Goal: Use online tool/utility: Utilize a website feature to perform a specific function

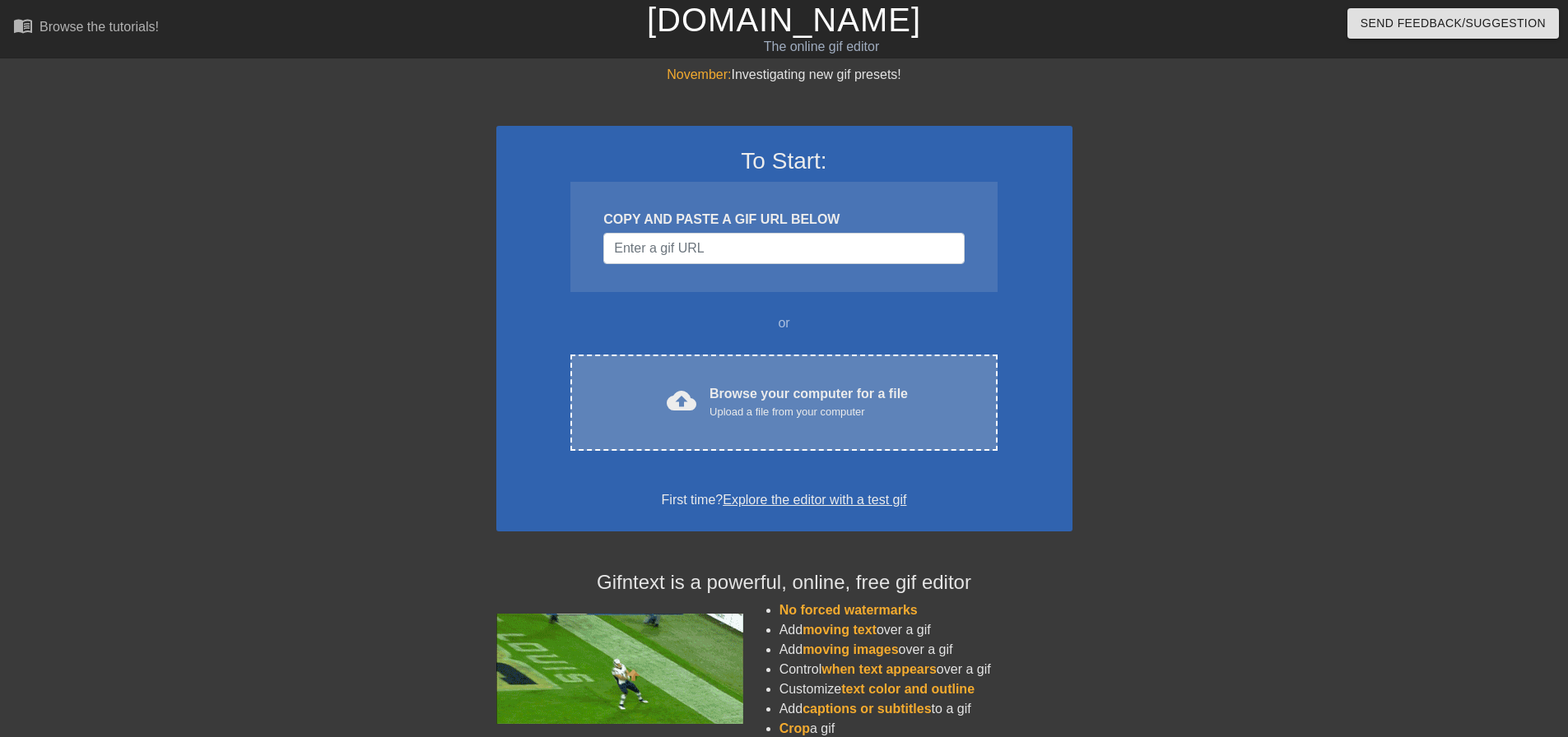
click at [725, 379] on div "cloud_upload Browse your computer for a file Upload a file from your computer C…" at bounding box center [783, 403] width 426 height 96
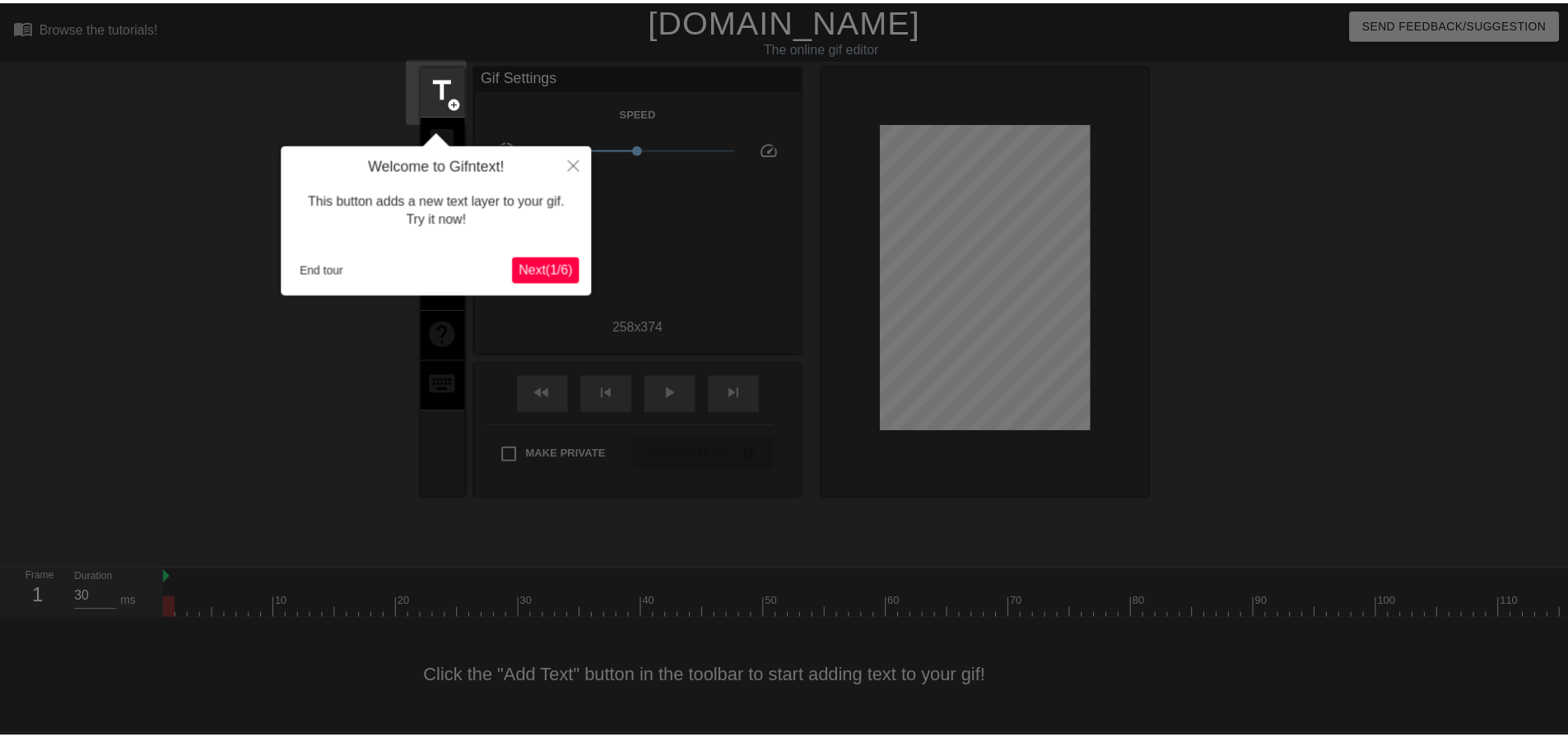
scroll to position [9, 0]
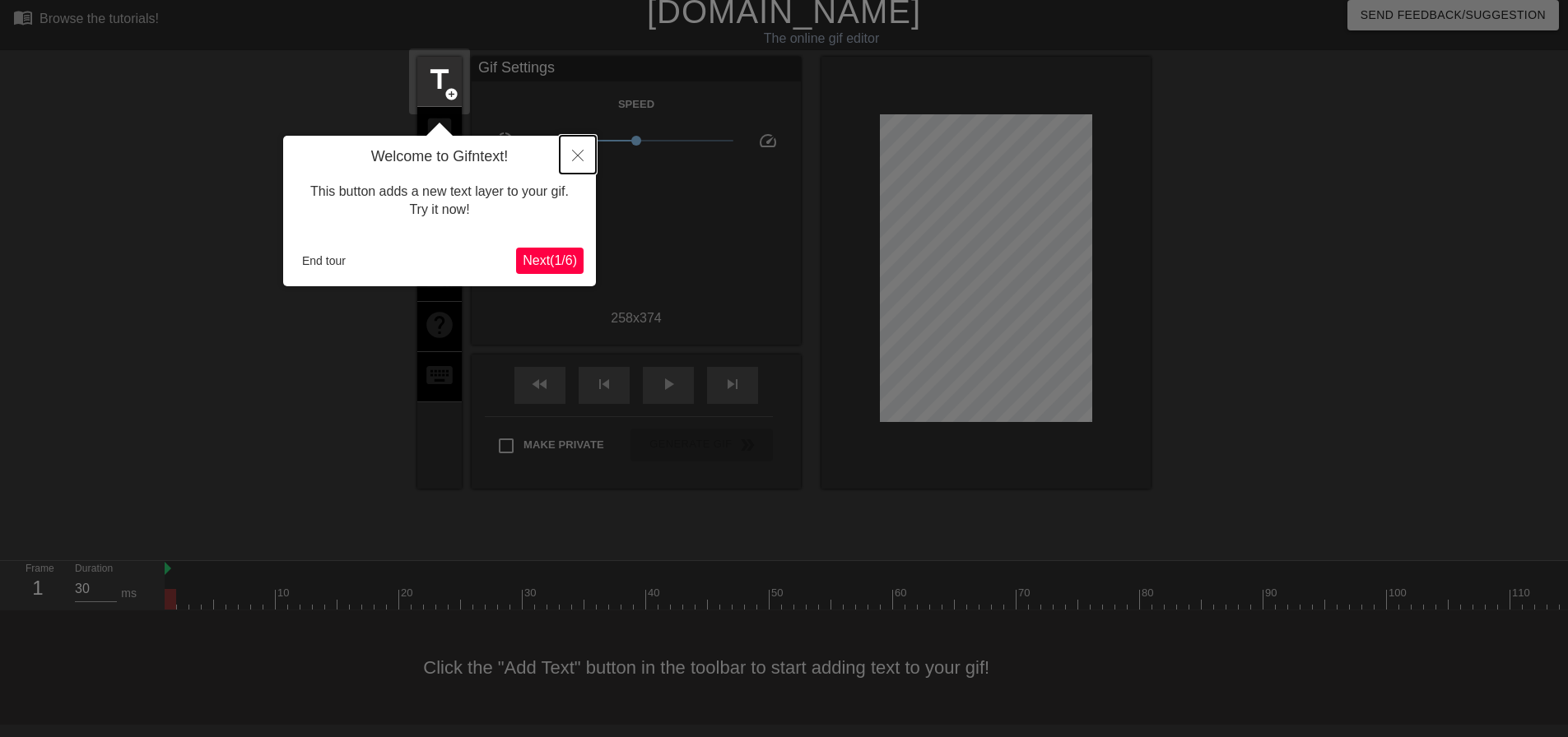
click at [588, 157] on button "Close" at bounding box center [578, 155] width 36 height 38
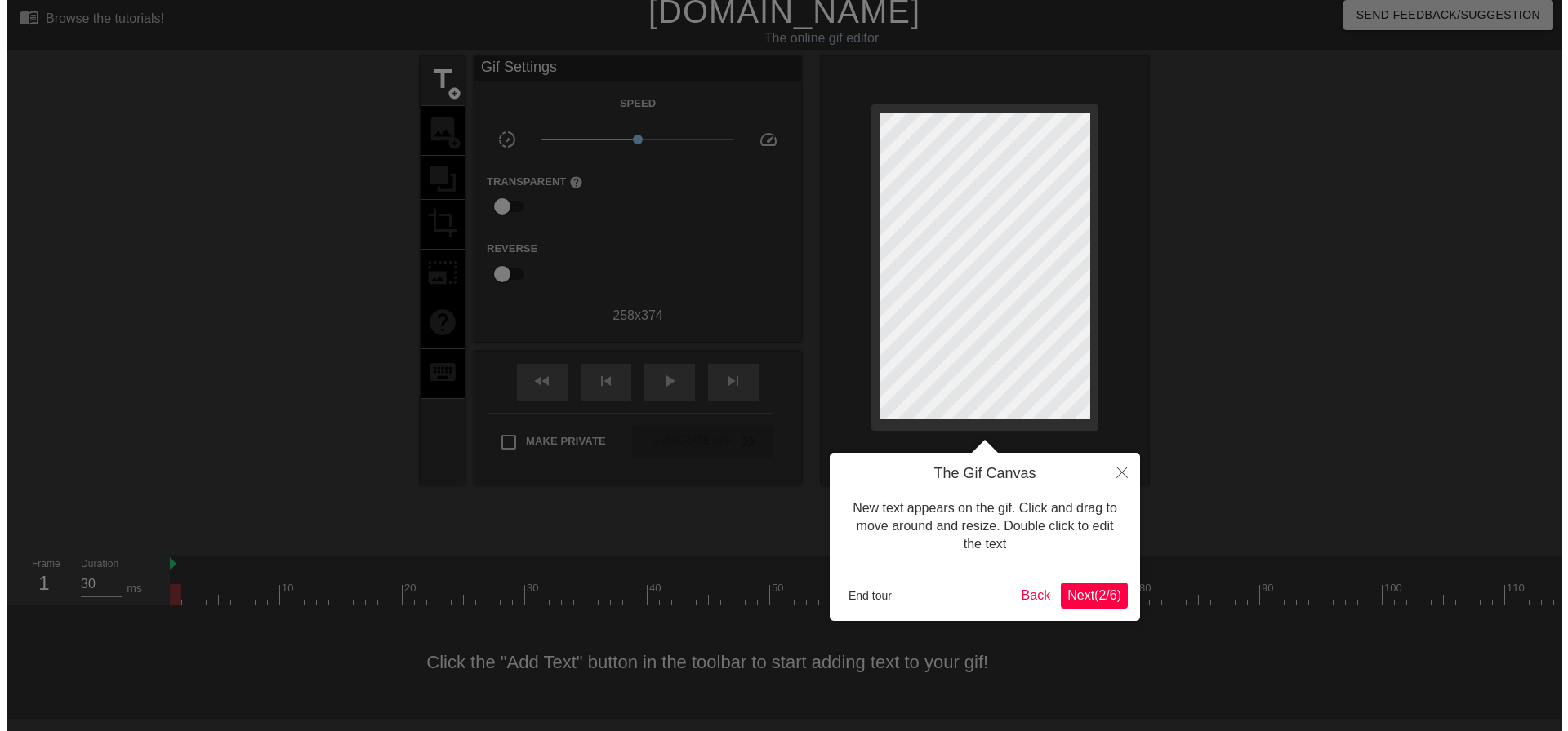
scroll to position [0, 0]
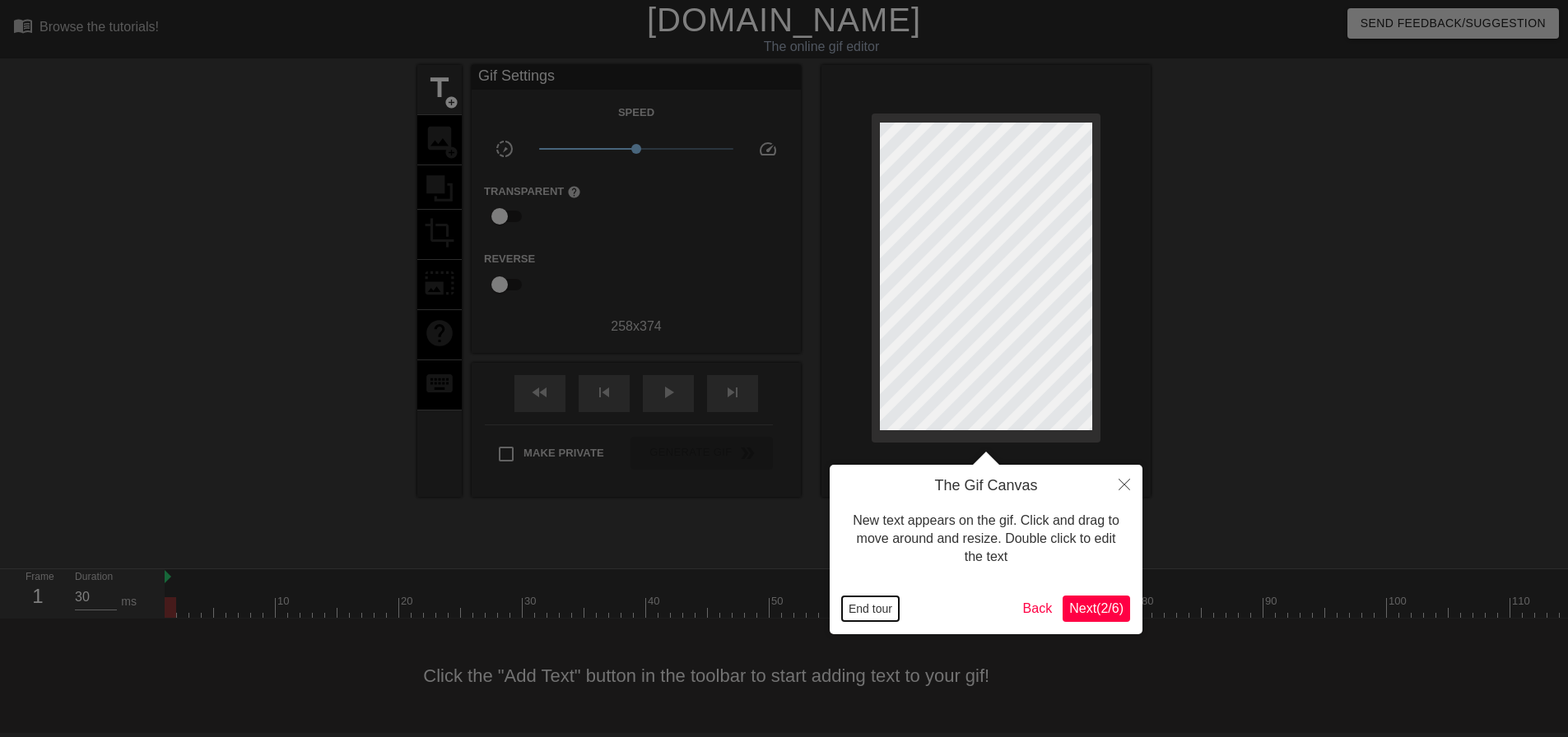
click at [877, 614] on button "End tour" at bounding box center [870, 609] width 57 height 25
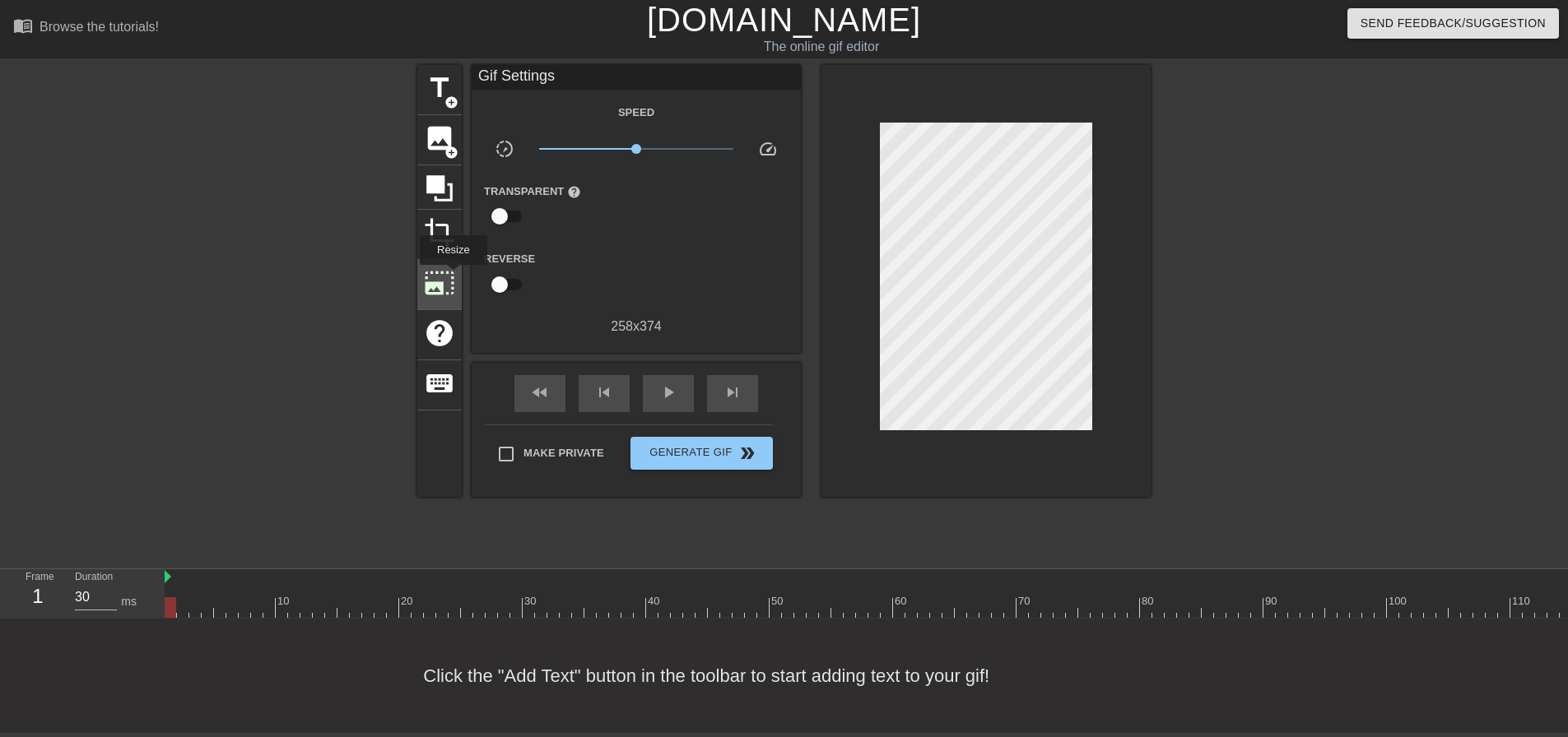
click at [453, 278] on span "photo_size_select_large" at bounding box center [440, 283] width 31 height 31
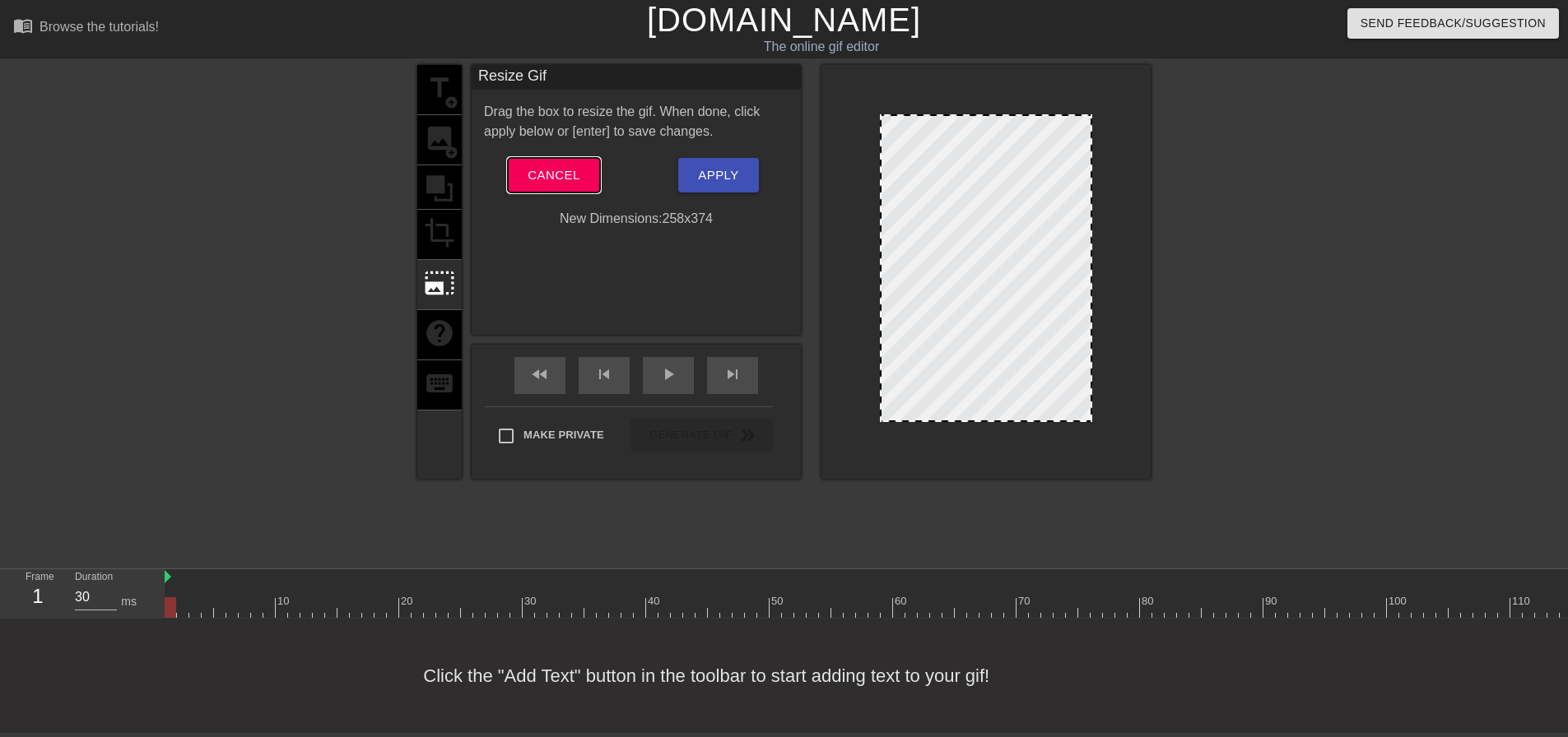
click at [556, 166] on span "Cancel" at bounding box center [554, 175] width 52 height 22
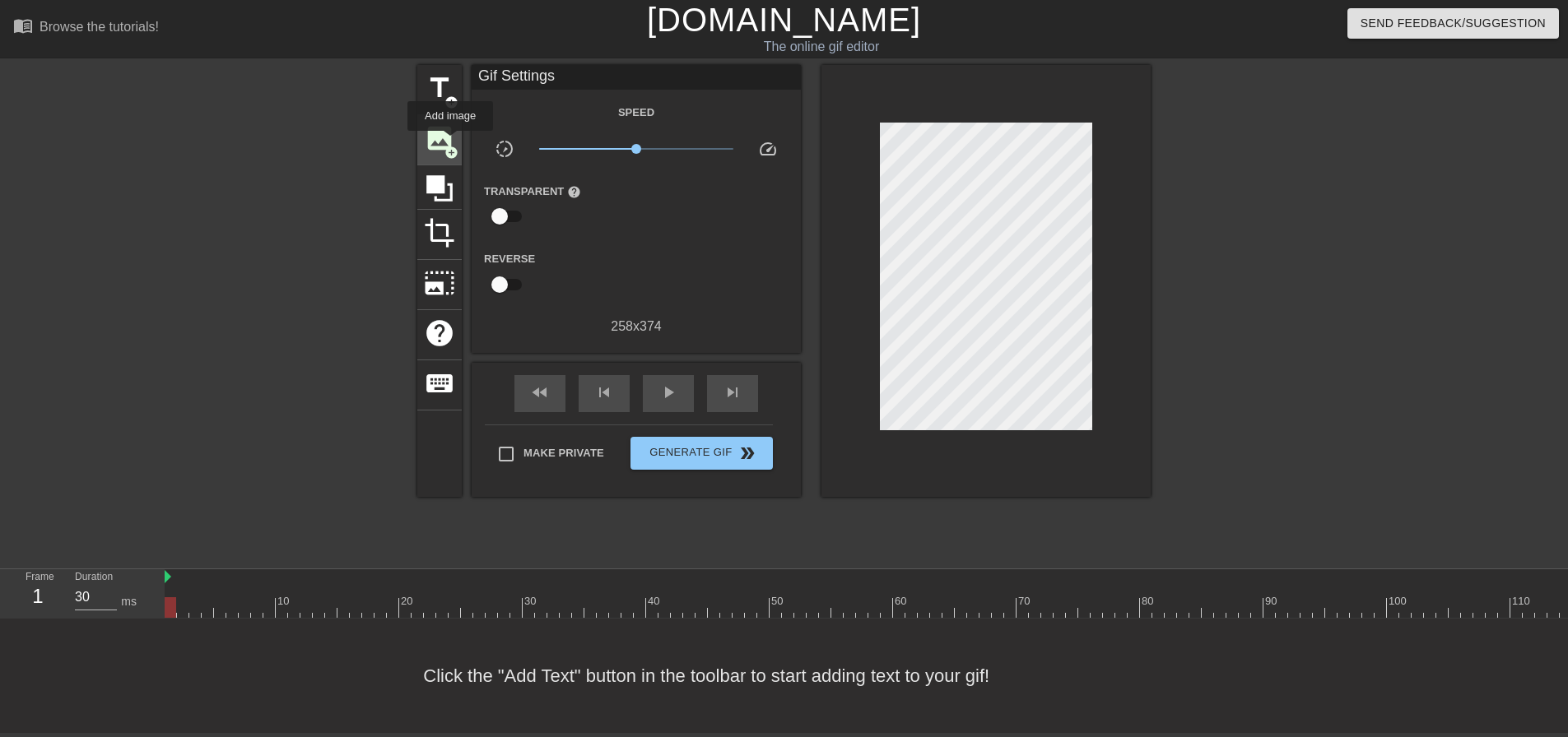
click at [449, 130] on span "image" at bounding box center [440, 138] width 31 height 31
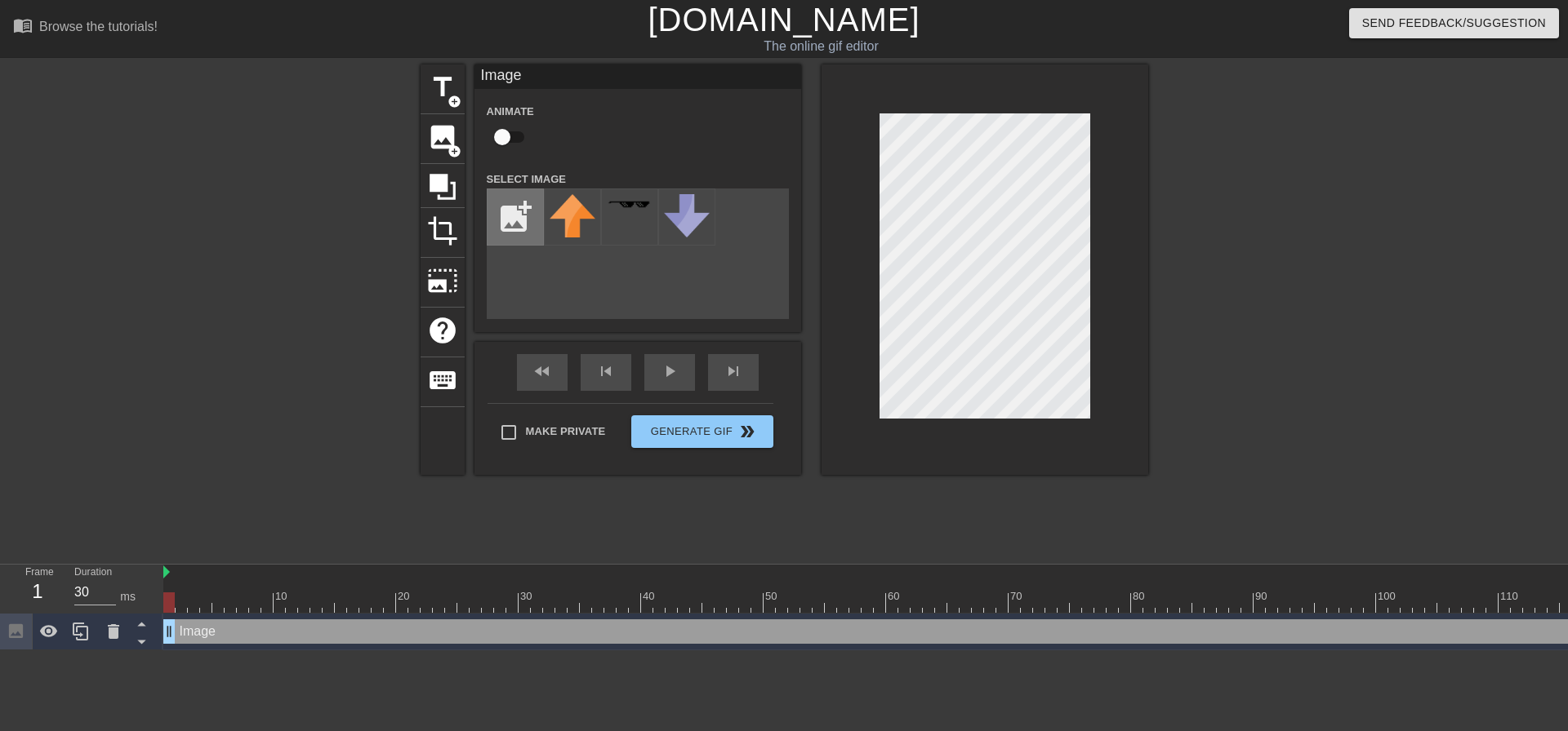
click at [502, 226] on input "file" at bounding box center [515, 217] width 56 height 56
type input "C:\fakepath\baronass-removebg-preview.png"
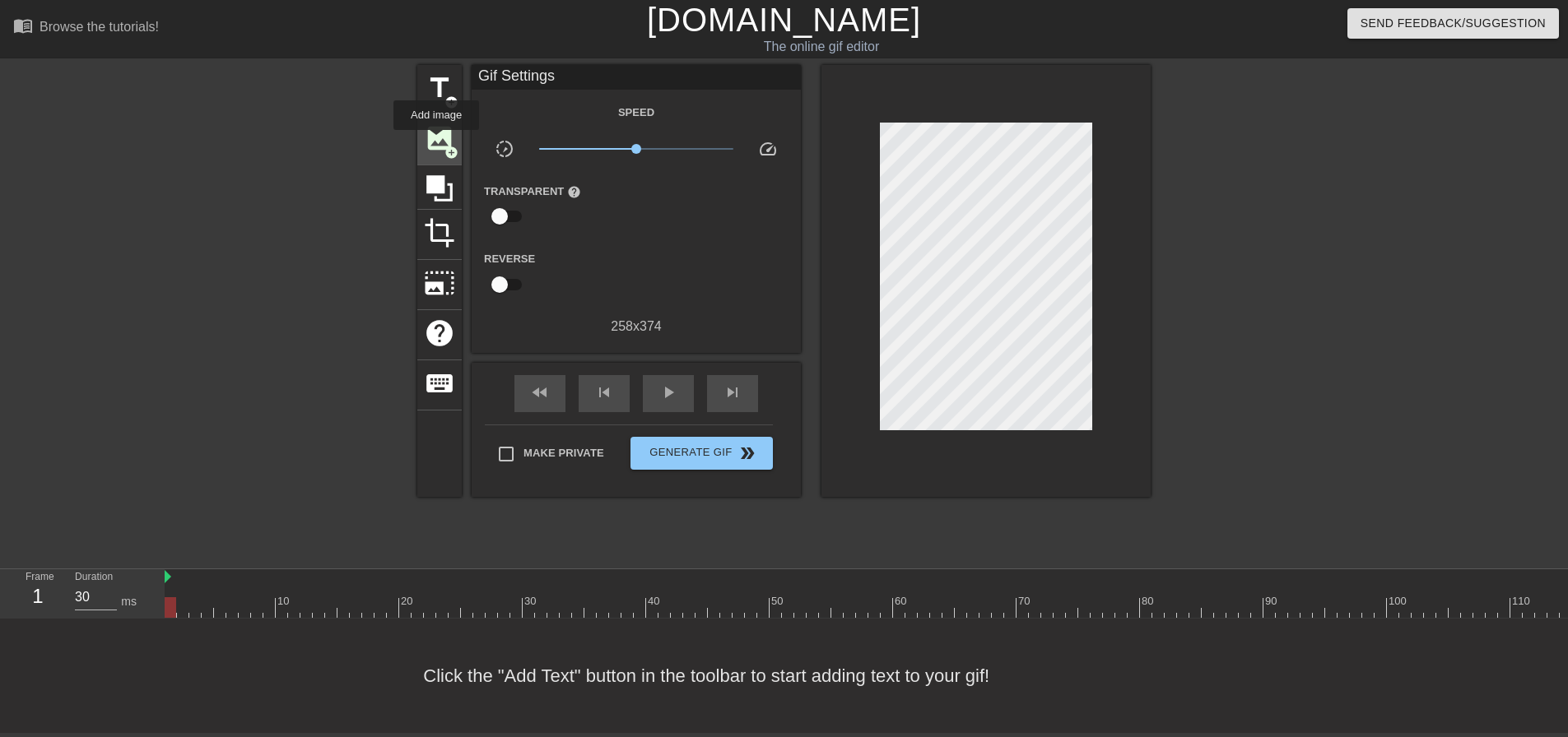
click at [437, 142] on span "image" at bounding box center [440, 138] width 31 height 31
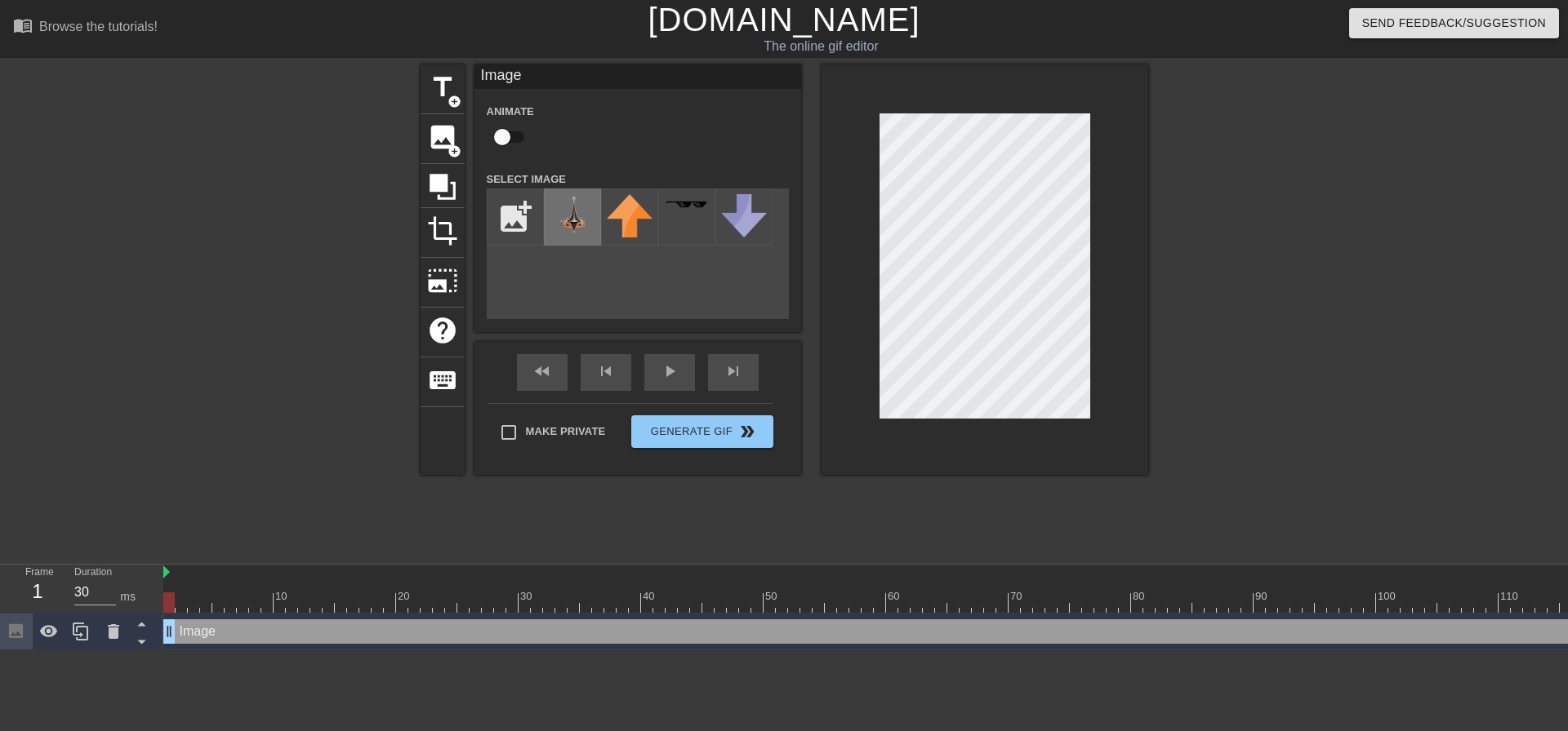
click at [581, 221] on img at bounding box center [572, 214] width 45 height 40
click at [1124, 115] on div at bounding box center [984, 269] width 327 height 410
click at [762, 506] on div "title add_circle image add_circle crop photo_size_select_large help keyboard Im…" at bounding box center [784, 309] width 728 height 489
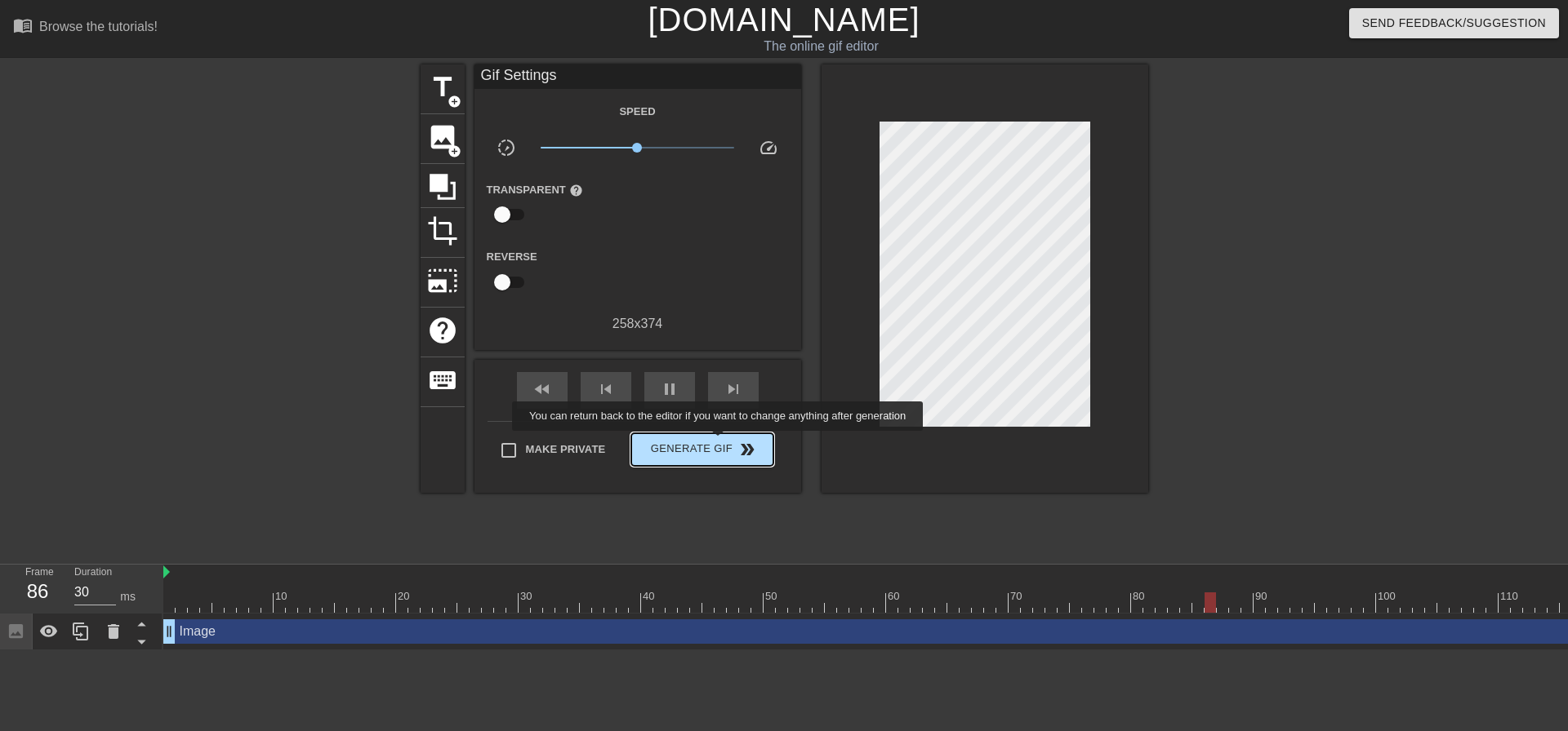
type input "40"
click at [719, 442] on span "Generate Gif double_arrow" at bounding box center [702, 449] width 129 height 20
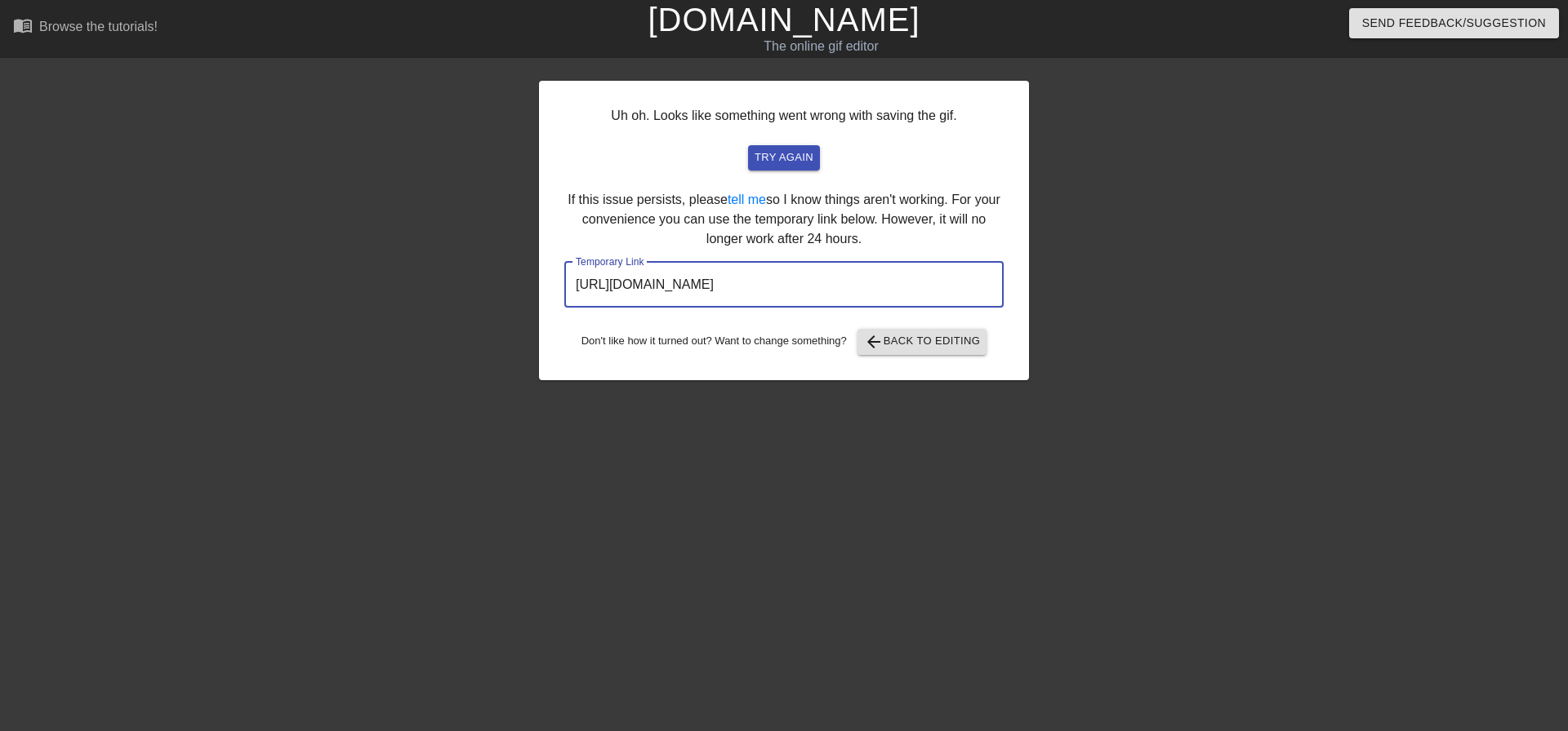
click at [914, 285] on input "[URL][DOMAIN_NAME]" at bounding box center [784, 285] width 439 height 45
